Goal: Information Seeking & Learning: Learn about a topic

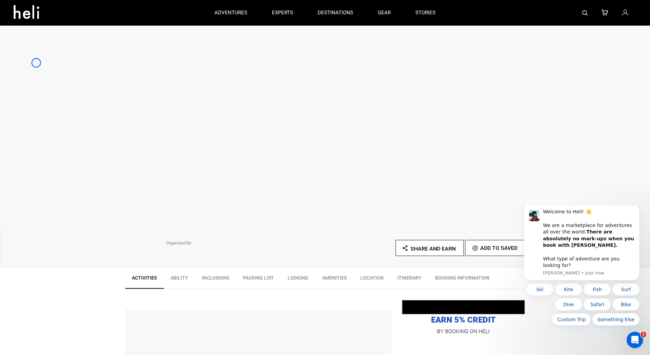
click at [36, 63] on div at bounding box center [325, 127] width 650 height 205
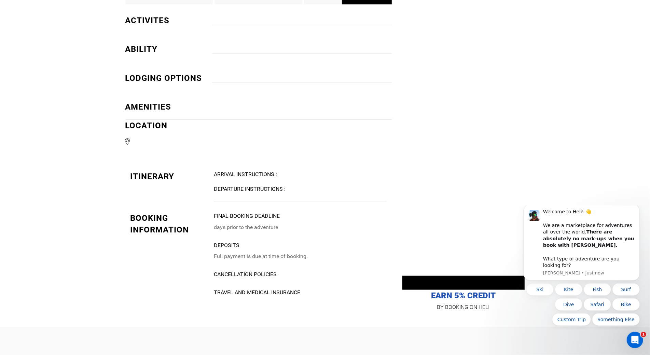
scroll to position [530, 0]
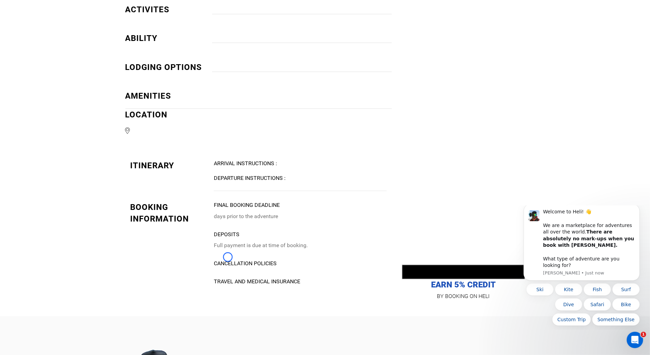
click at [36, 63] on div "Activities Ability Inclusions Packing List Lodging Amenities Location Itinerary…" at bounding box center [325, 27] width 650 height 579
click at [55, 50] on div "Activities Ability Inclusions Packing List Lodging Amenities Location Itinerary…" at bounding box center [325, 27] width 650 height 579
click at [36, 47] on div "Activities Ability Inclusions Packing List Lodging Amenities Location Itinerary…" at bounding box center [325, 27] width 650 height 579
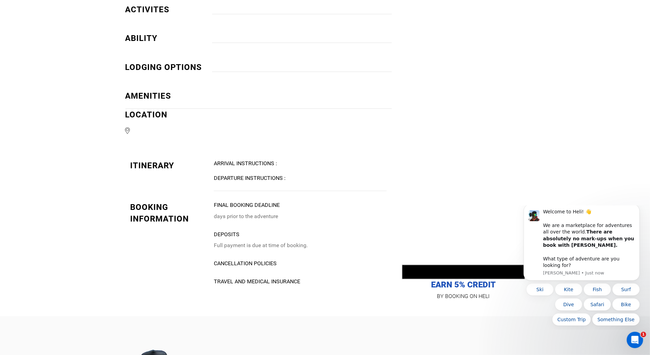
click at [37, 64] on div "Activities Ability Inclusions Packing List Lodging Amenities Location Itinerary…" at bounding box center [325, 27] width 650 height 579
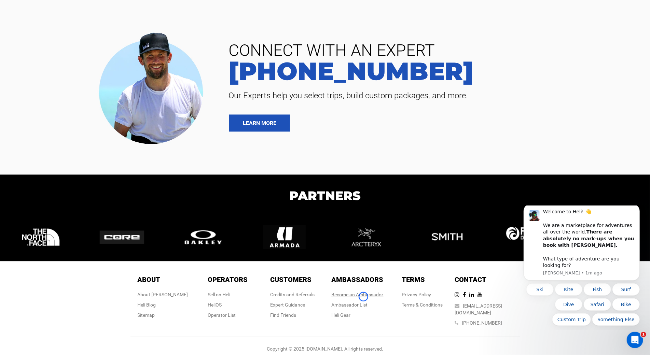
click at [364, 297] on link "Become an Ambassador" at bounding box center [358, 294] width 52 height 5
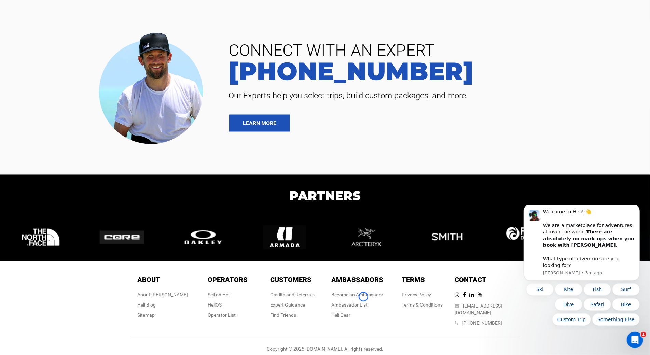
click at [40, 44] on div at bounding box center [111, 87] width 213 height 121
